Goal: Download file/media

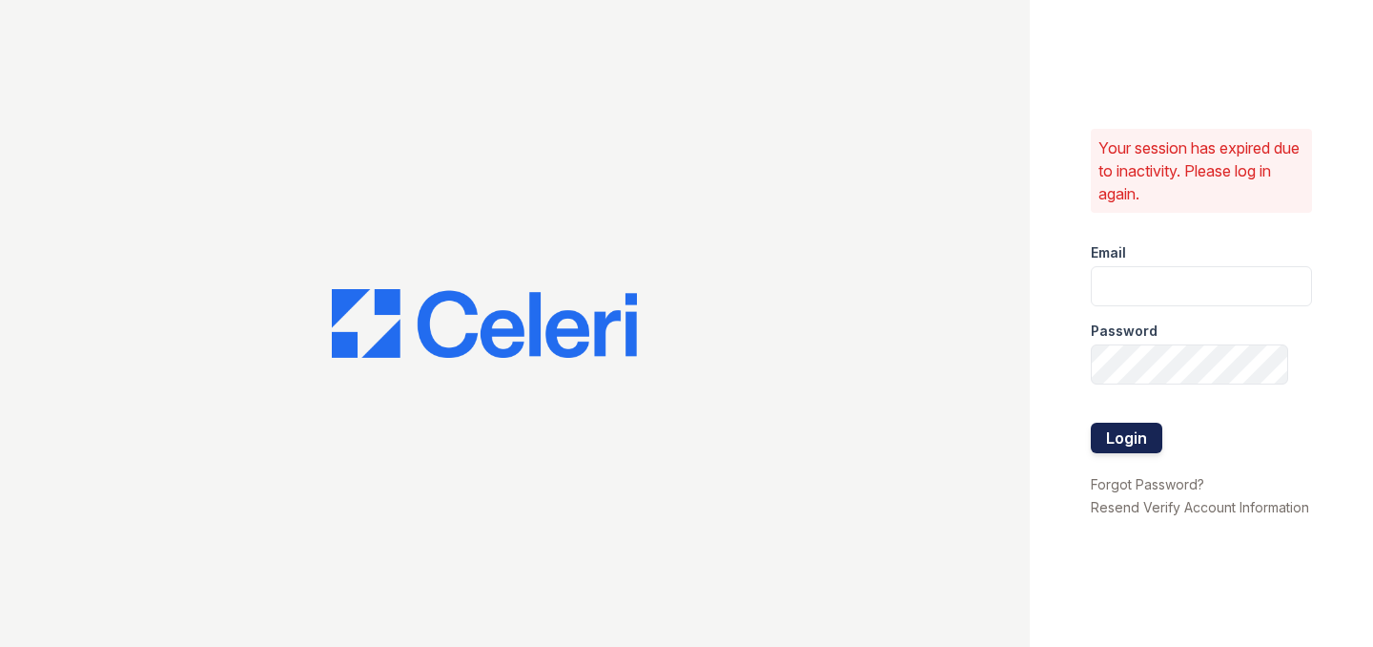
type input "bmarino@MadisonRealtyManagement.com"
click at [1134, 440] on button "Login" at bounding box center [1127, 437] width 72 height 31
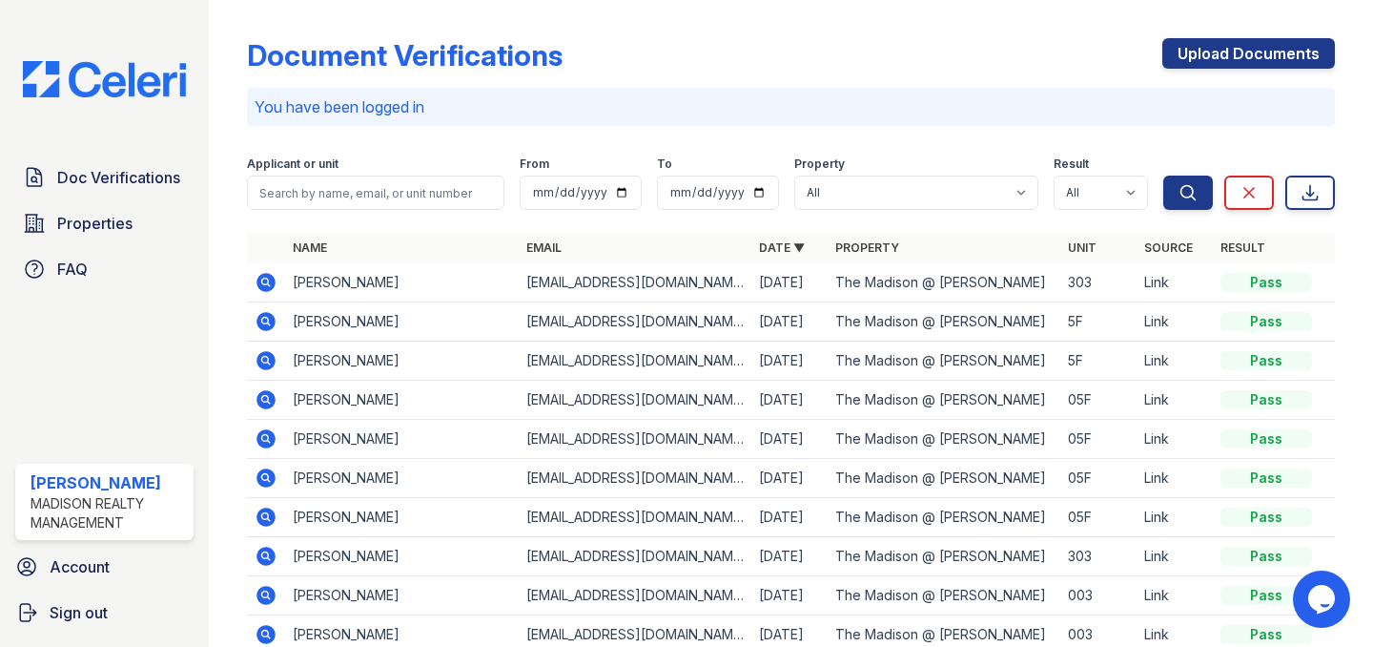
click at [265, 321] on icon at bounding box center [265, 320] width 5 height 5
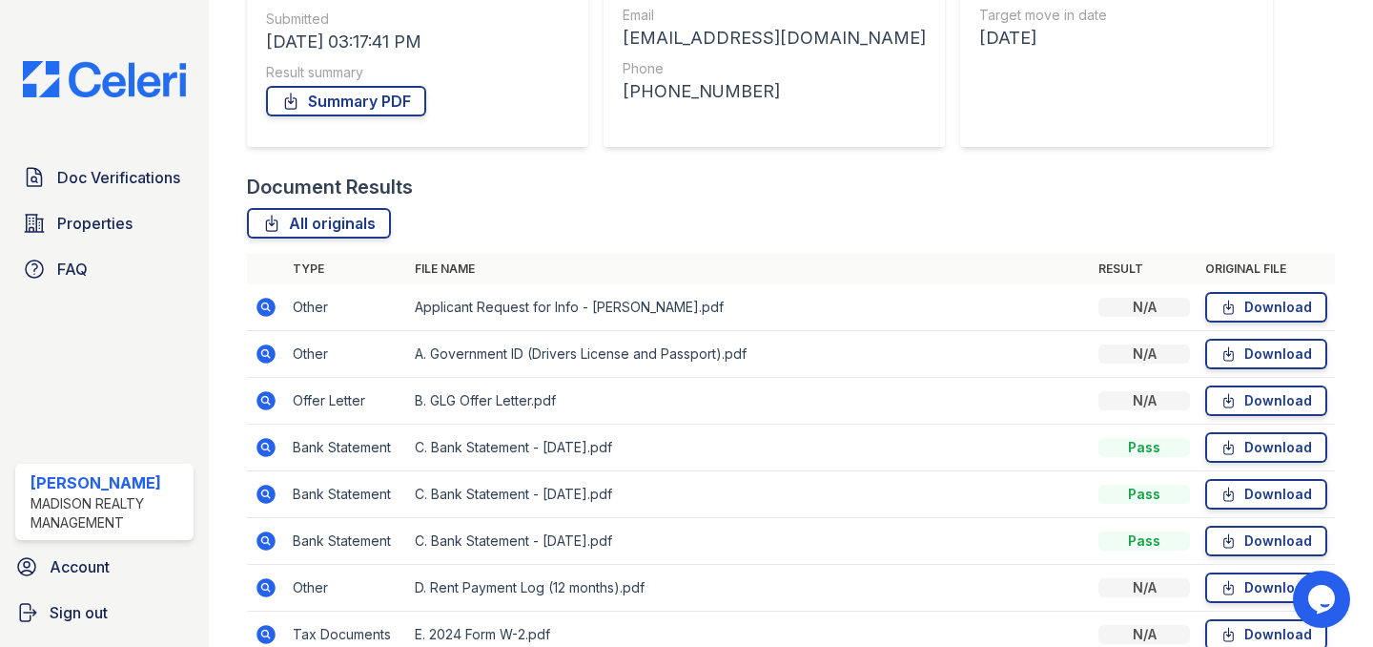
scroll to position [298, 0]
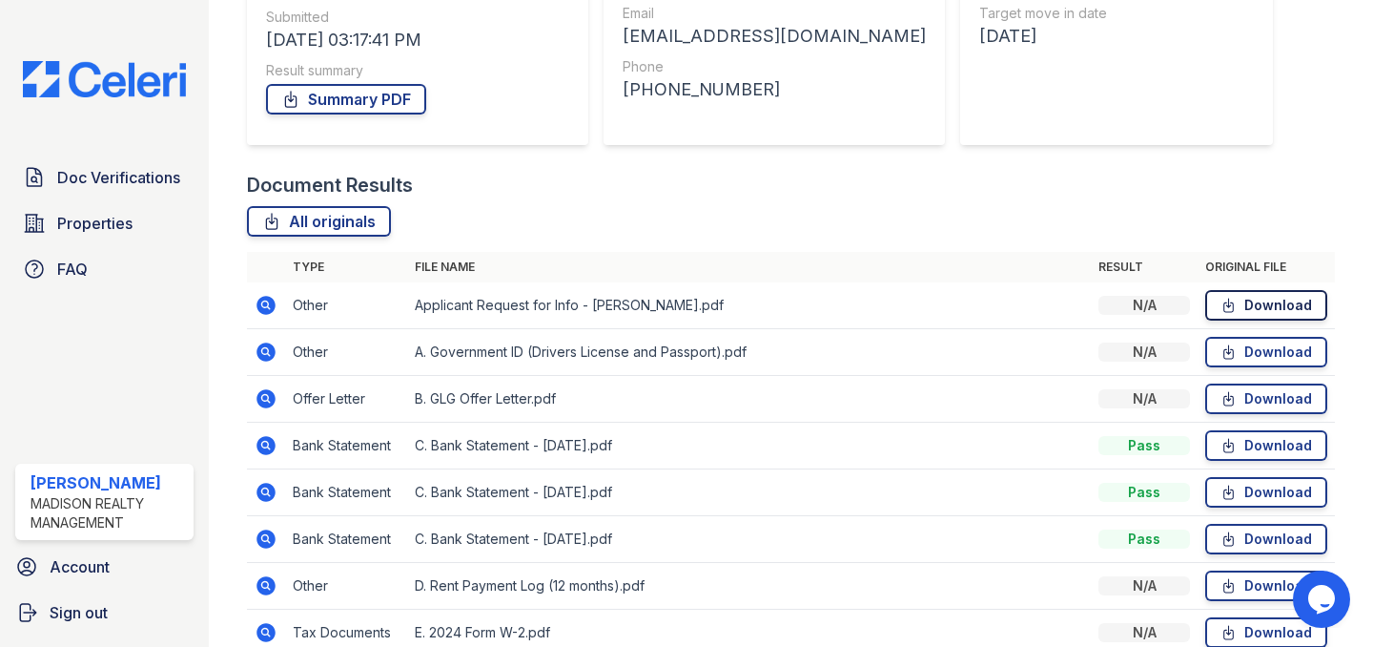
click at [1264, 300] on link "Download" at bounding box center [1266, 305] width 122 height 31
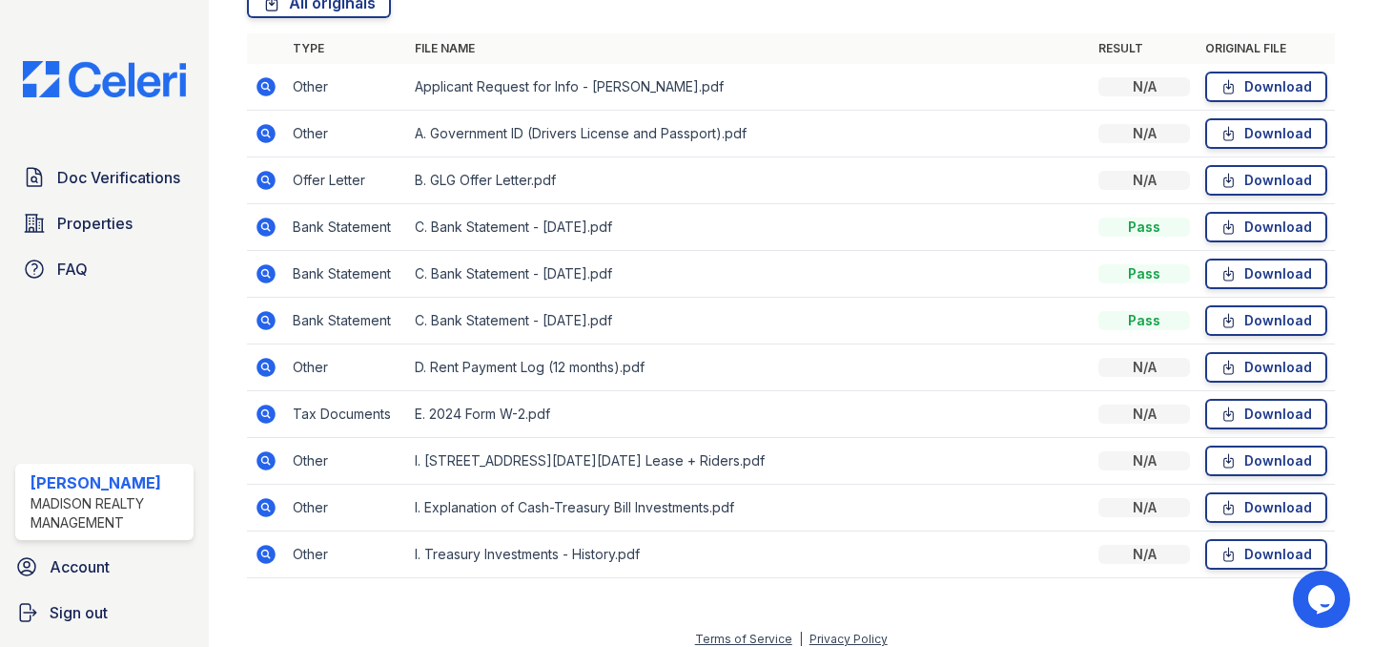
scroll to position [531, 0]
